Goal: Navigation & Orientation: Find specific page/section

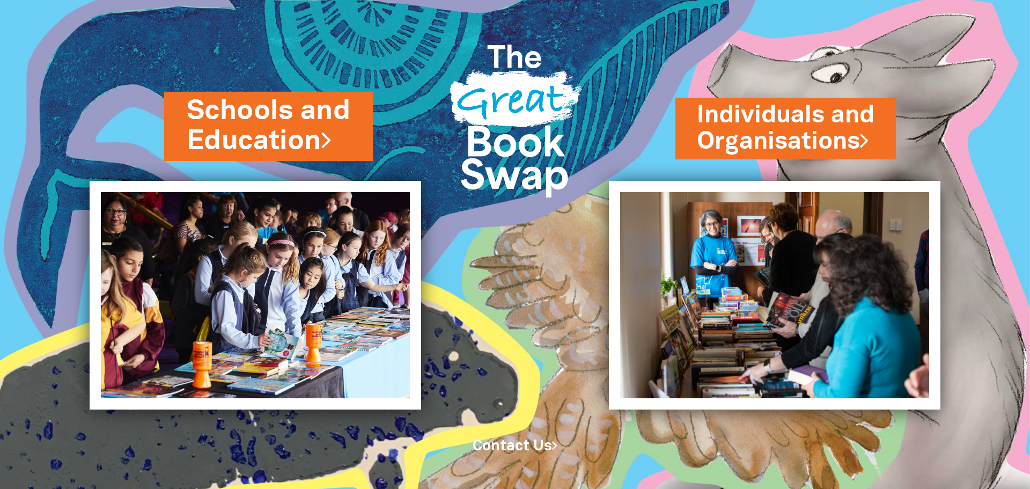
click at [272, 127] on link "Schools and Education" at bounding box center [269, 126] width 164 height 68
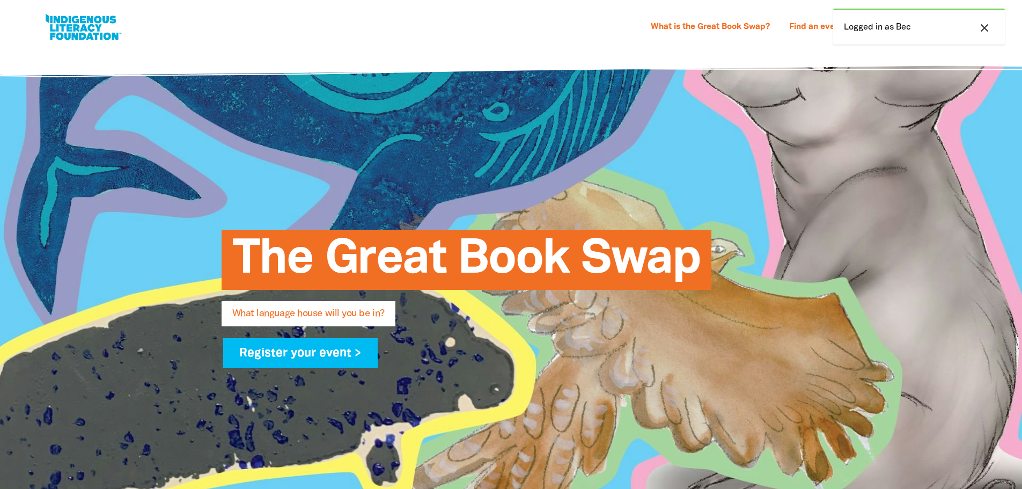
select select "primary-school"
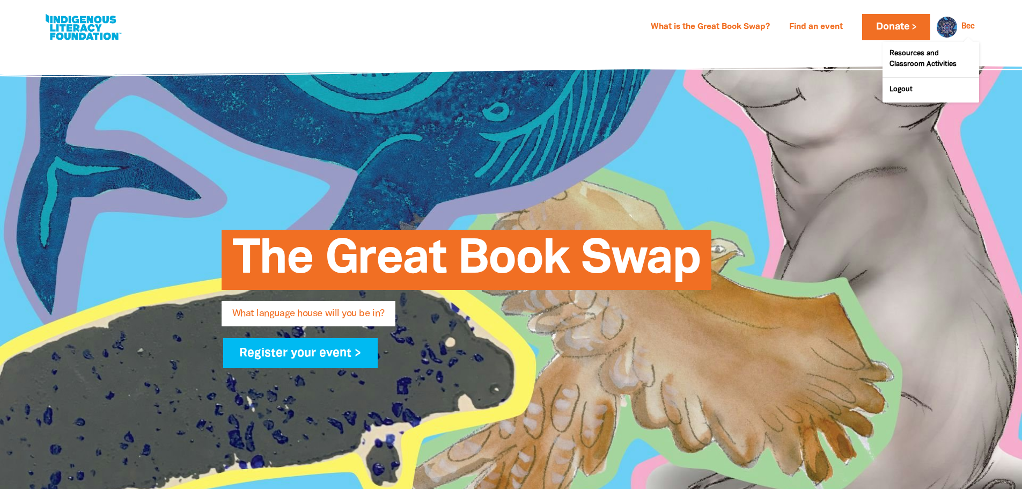
click at [962, 29] on link "Bec" at bounding box center [967, 27] width 13 height 8
click at [602, 117] on div "The Great Book Swap What language house will you be in? Register your event >" at bounding box center [511, 293] width 644 height 490
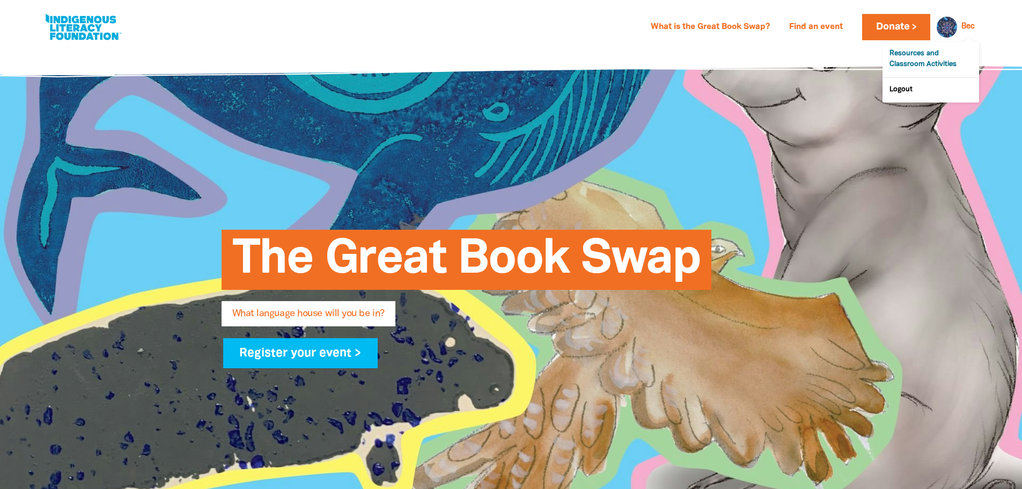
click at [927, 56] on link "Resources and Classroom Activities" at bounding box center [930, 59] width 97 height 35
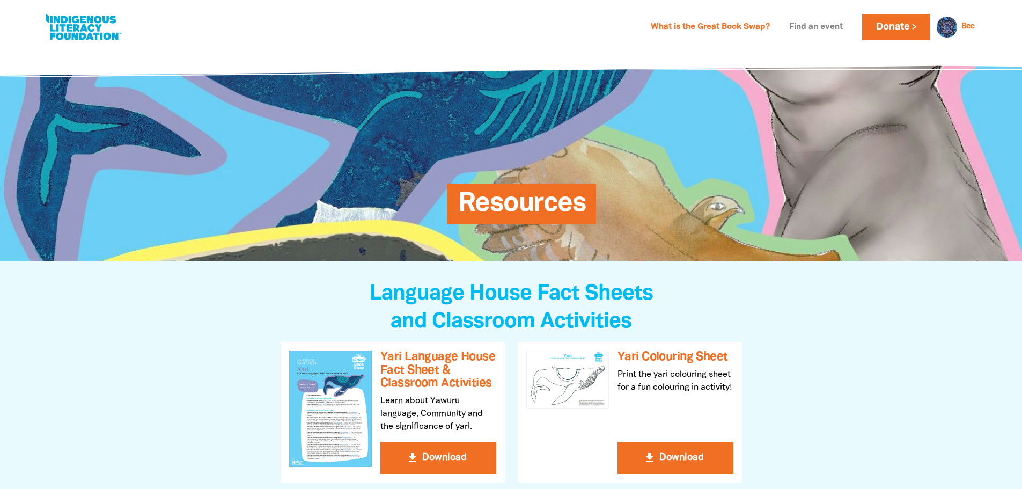
click at [801, 27] on link "Find an event" at bounding box center [816, 27] width 67 height 17
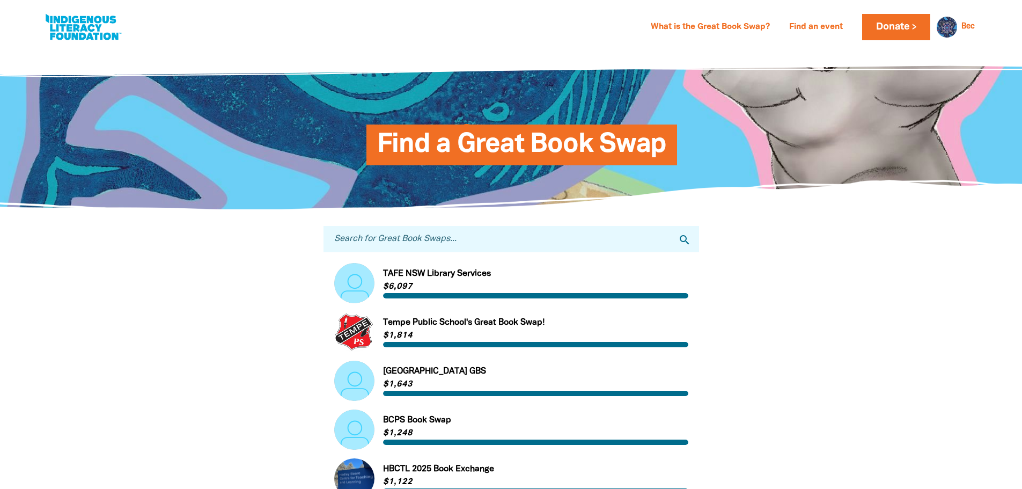
click at [411, 243] on input "Search for Great Book Swaps..." at bounding box center [510, 239] width 375 height 26
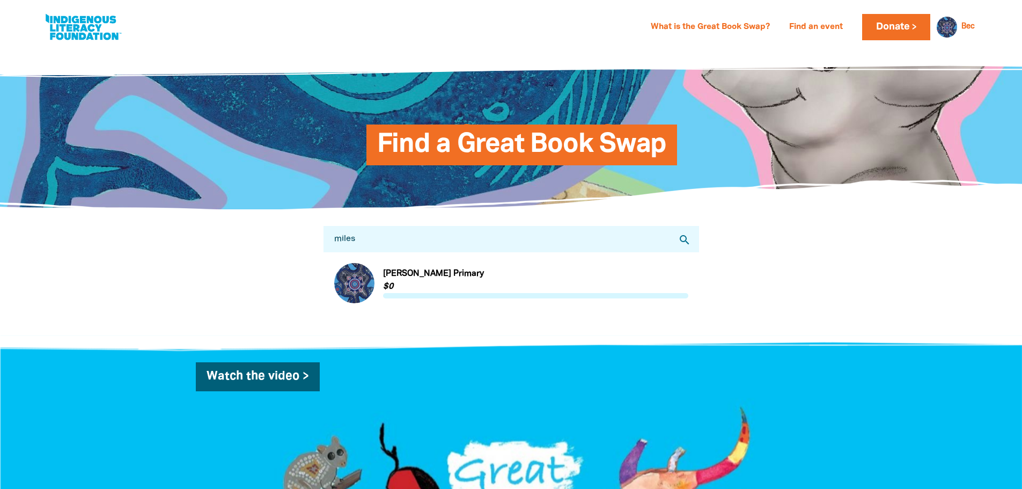
type input "miles"
click at [410, 277] on link "Link to [PERSON_NAME] Primary" at bounding box center [511, 283] width 354 height 40
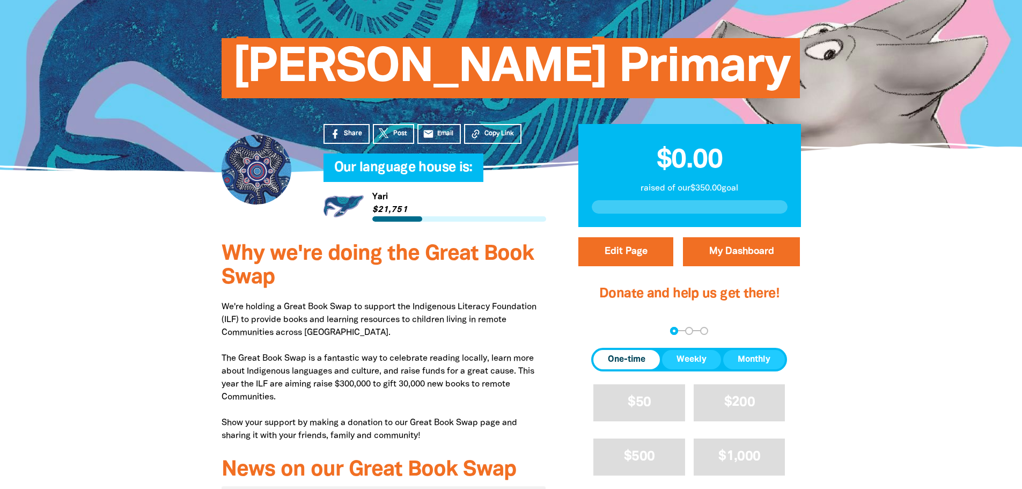
scroll to position [107, 0]
